Goal: Information Seeking & Learning: Learn about a topic

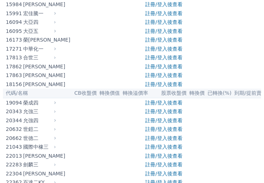
scroll to position [422, 0]
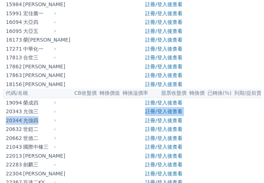
drag, startPoint x: 54, startPoint y: 117, endPoint x: 53, endPoint y: 113, distance: 4.5
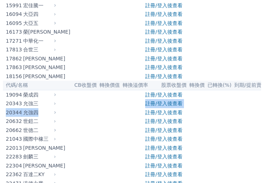
scroll to position [435, 0]
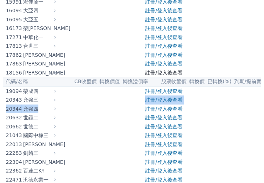
click at [152, 71] on link "註冊/登入後查看" at bounding box center [163, 73] width 37 height 6
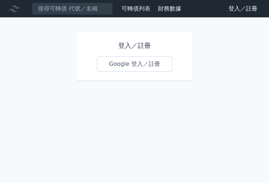
click at [125, 48] on h1 "登入／註冊" at bounding box center [134, 46] width 75 height 10
click at [129, 67] on link "Google 登入／註冊" at bounding box center [134, 64] width 75 height 15
click at [128, 66] on link "Google 登入／註冊" at bounding box center [134, 64] width 75 height 15
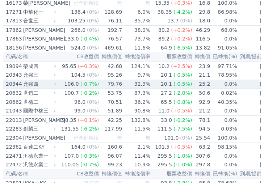
scroll to position [462, 0]
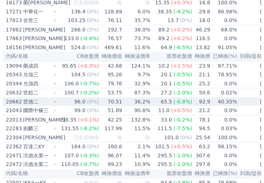
click at [63, 101] on td "96.0 (0%)" at bounding box center [78, 101] width 42 height 9
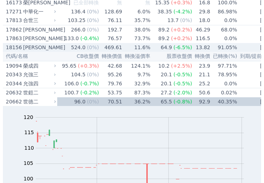
click at [35, 48] on div "[PERSON_NAME]" at bounding box center [39, 47] width 32 height 9
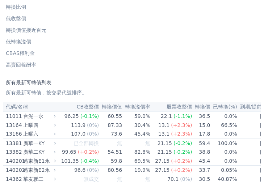
scroll to position [55, 0]
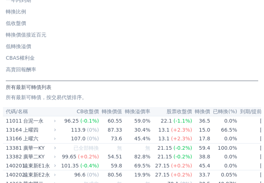
click at [23, 77] on div "按代號排序 即將/近期發行 一年內到期 轉換比例 低收盤價 轉換價值接近百元 低轉換溢價 CBAS權利金 高賣回報酬率" at bounding box center [132, 23] width 258 height 109
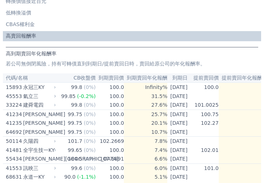
click at [78, 11] on li "低轉換溢價" at bounding box center [132, 12] width 258 height 7
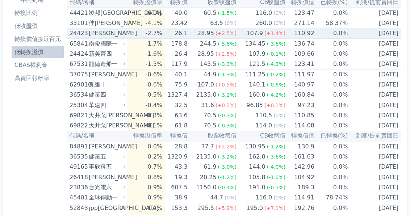
scroll to position [55, 0]
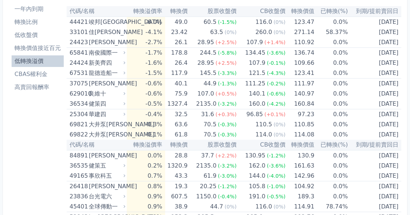
click at [33, 13] on link "一年內到期" at bounding box center [38, 9] width 52 height 12
click at [33, 12] on li "一年內到期" at bounding box center [38, 9] width 52 height 9
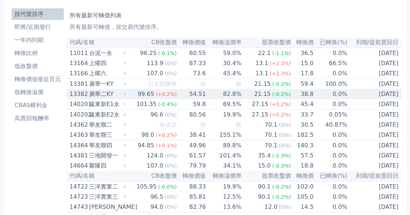
click at [183, 93] on td "54.51" at bounding box center [191, 94] width 29 height 10
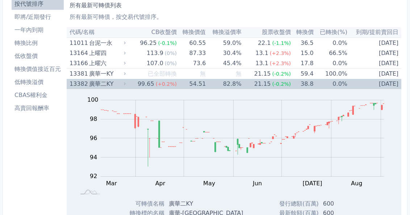
click at [183, 93] on div "Zoom Out 100 91 92 93 94 95 96 102 98 100 90 88 L Mar Apr May Jun Jul Aug Sep O…" at bounding box center [234, 144] width 335 height 110
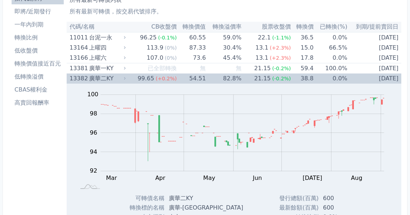
scroll to position [42, 0]
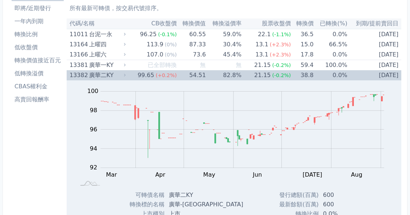
click at [183, 93] on rect "Chart" at bounding box center [243, 130] width 284 height 76
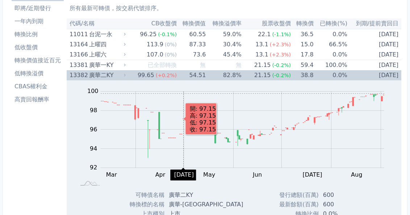
click at [183, 93] on rect "Chart" at bounding box center [243, 130] width 284 height 76
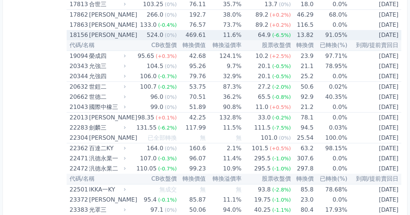
scroll to position [661, 0]
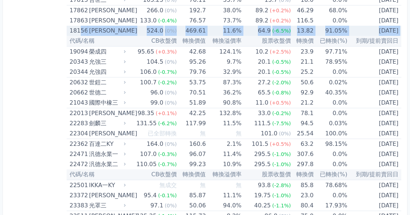
drag, startPoint x: 68, startPoint y: 36, endPoint x: 75, endPoint y: 33, distance: 7.0
click at [78, 33] on td "18156 富喬六" at bounding box center [97, 31] width 60 height 10
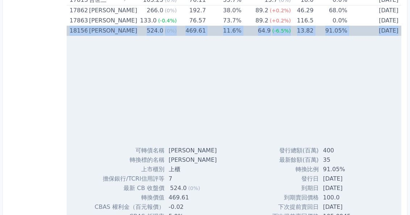
drag, startPoint x: 70, startPoint y: 33, endPoint x: 280, endPoint y: 39, distance: 209.8
click at [280, 39] on tbody "18156 富喬六 524.0 (0%) 469.61 11.6% 64.9 (-6.5%) 13.82 91.05% 2026-03-16 可轉債名稱 富喬…" at bounding box center [234, 149] width 335 height 246
copy tbody "18156 富喬六 524.0 (0%) 469.61 11.6% 64.9 (-6.5%) 13.82 91.05% 2026-03-16"
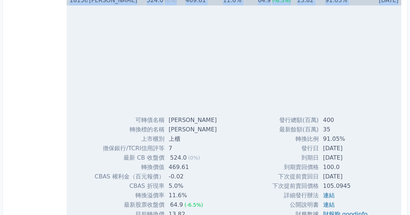
click at [123, 31] on div at bounding box center [233, 61] width 311 height 101
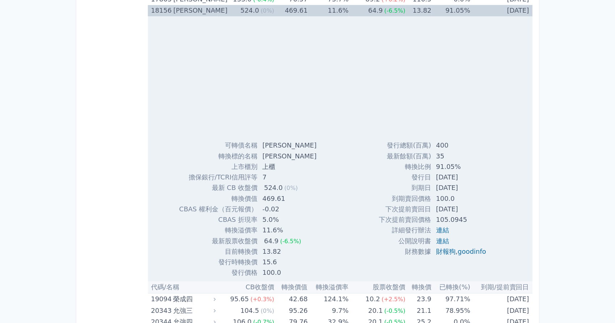
scroll to position [683, 0]
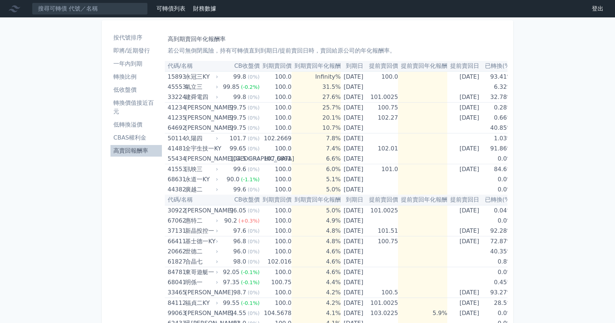
scroll to position [134, 0]
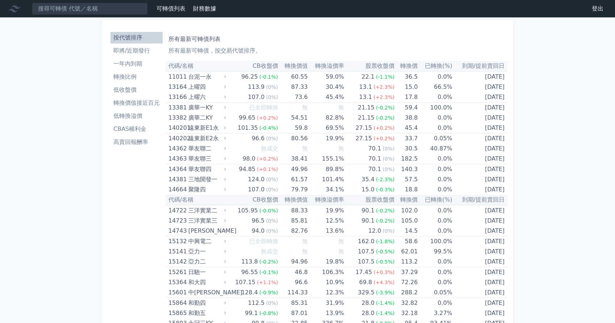
scroll to position [83, 0]
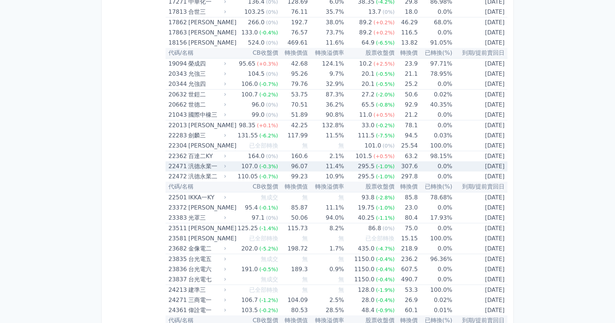
scroll to position [422, 0]
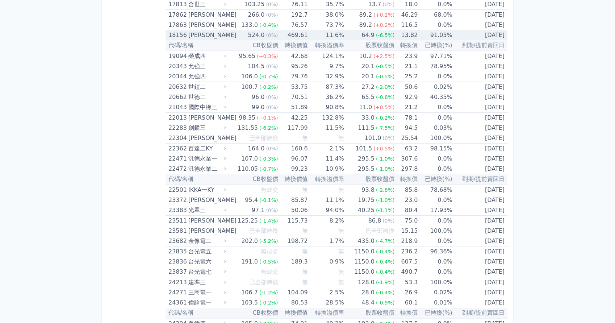
click at [189, 37] on div "[PERSON_NAME]" at bounding box center [206, 35] width 36 height 10
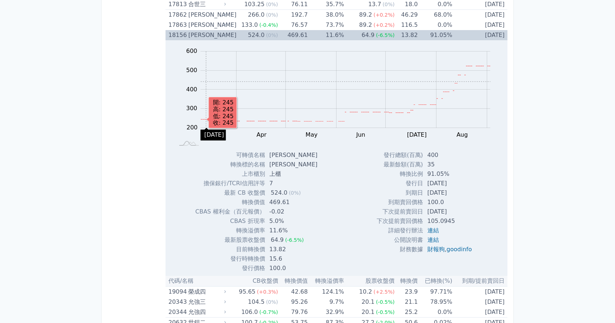
click at [206, 80] on rect "Chart" at bounding box center [346, 89] width 290 height 76
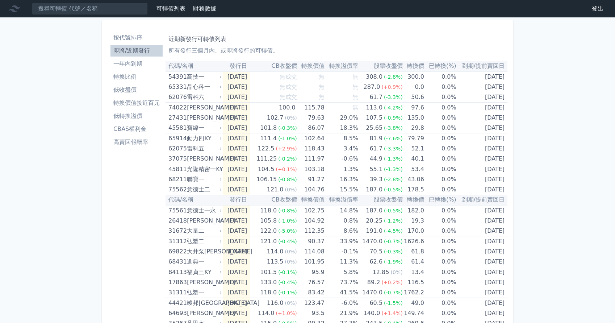
scroll to position [7, 0]
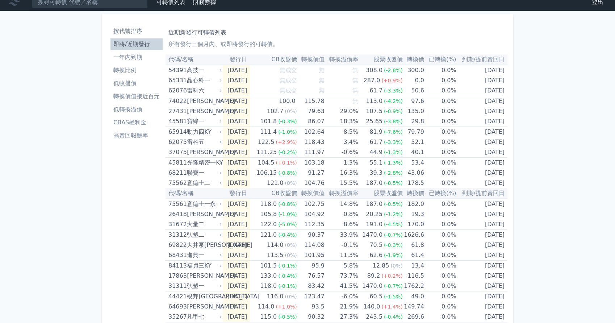
click at [130, 28] on li "按代號排序" at bounding box center [136, 31] width 52 height 9
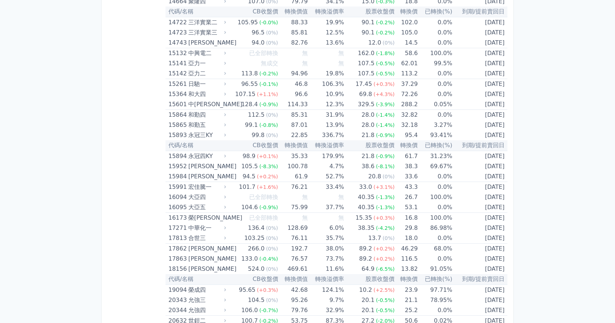
scroll to position [189, 0]
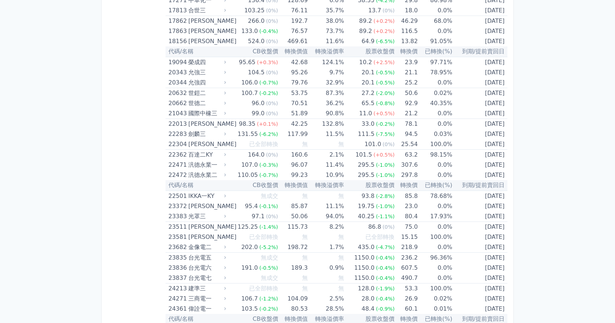
scroll to position [416, 0]
click at [188, 39] on div "[PERSON_NAME]" at bounding box center [206, 40] width 36 height 10
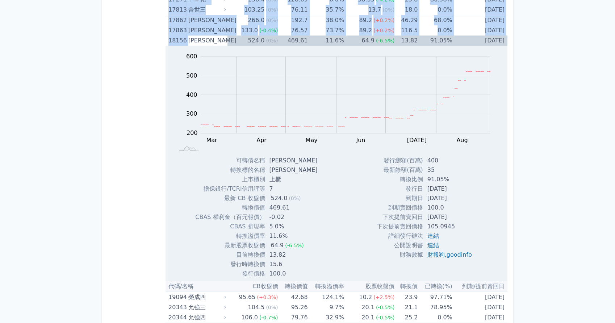
drag, startPoint x: 135, startPoint y: 17, endPoint x: 154, endPoint y: 29, distance: 22.6
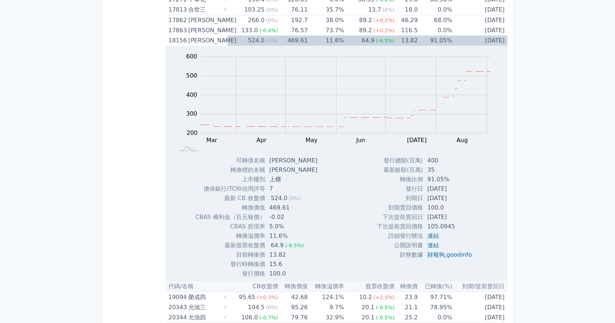
click at [432, 236] on link "連結" at bounding box center [433, 235] width 12 height 7
